Goal: Communication & Community: Answer question/provide support

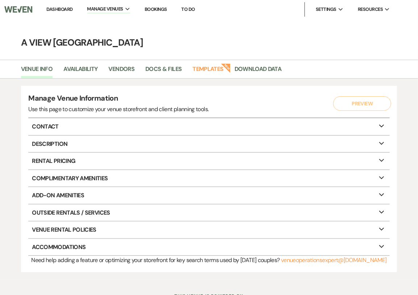
click at [54, 12] on link "Dashboard" at bounding box center [59, 9] width 26 height 6
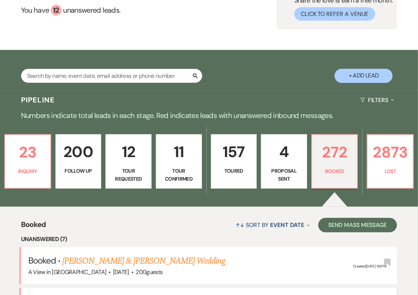
scroll to position [314, 0]
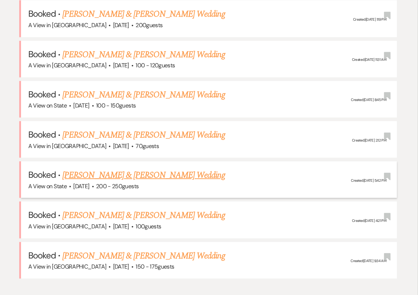
click at [128, 182] on div "A View on State · [DATE] · 200 - 250 guests" at bounding box center [209, 186] width 362 height 9
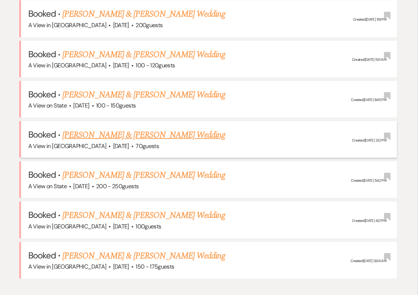
click at [159, 130] on link "[PERSON_NAME] & [PERSON_NAME] Wedding" at bounding box center [143, 135] width 162 height 13
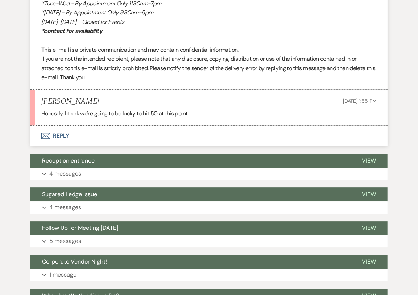
scroll to position [886, 0]
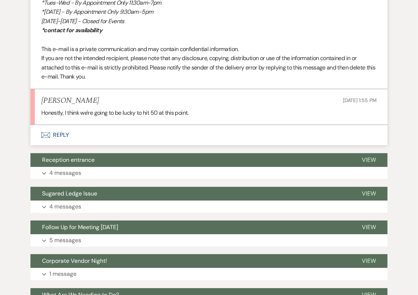
click at [112, 135] on button "Envelope Reply" at bounding box center [208, 135] width 357 height 20
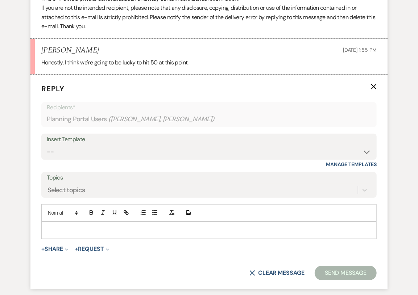
scroll to position [937, 0]
click at [142, 151] on select "-- Tour Confirmation Contract (Pre-Booked Leads) Out of office Inquiry Email Al…" at bounding box center [209, 152] width 324 height 14
select select "3703"
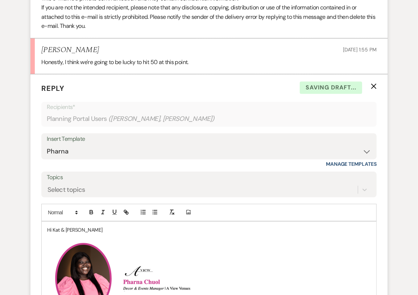
click at [90, 229] on p "Hi Kat & [PERSON_NAME]" at bounding box center [209, 230] width 324 height 8
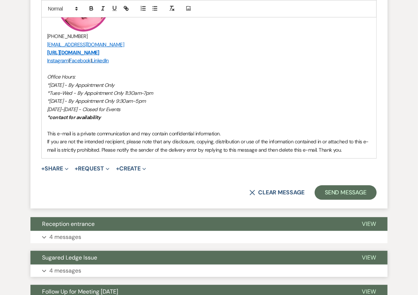
scroll to position [1263, 0]
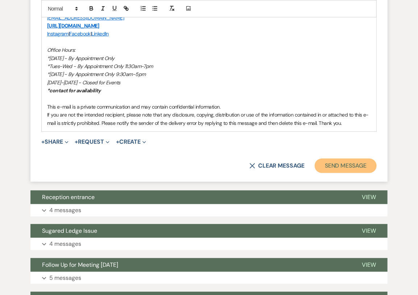
click at [328, 165] on button "Send Message" at bounding box center [346, 166] width 62 height 15
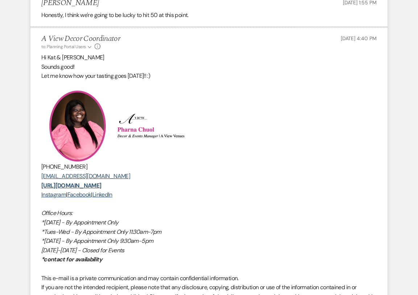
scroll to position [0, 0]
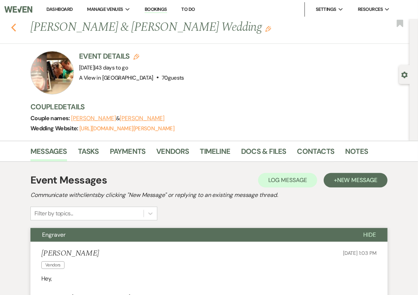
click at [15, 26] on icon "Previous" at bounding box center [13, 27] width 5 height 9
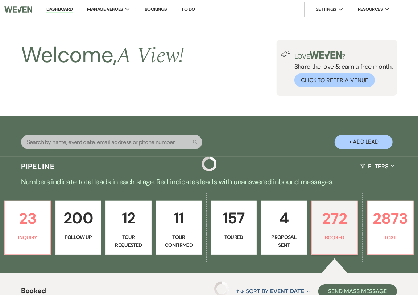
scroll to position [314, 0]
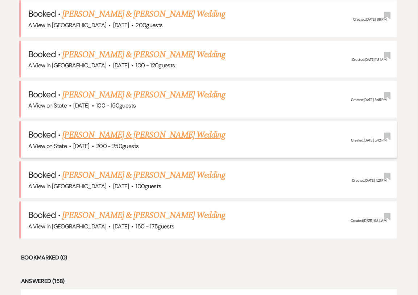
click at [144, 132] on link "[PERSON_NAME] & [PERSON_NAME] Wedding" at bounding box center [143, 135] width 162 height 13
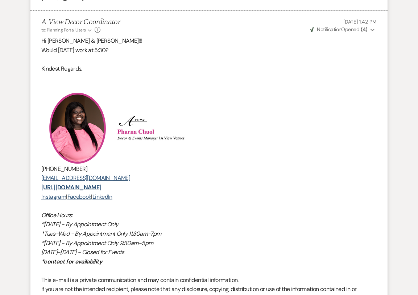
scroll to position [1177, 0]
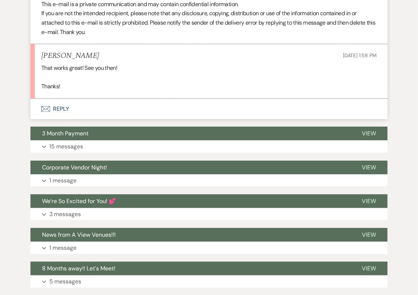
click at [82, 119] on button "Envelope Reply" at bounding box center [208, 109] width 357 height 20
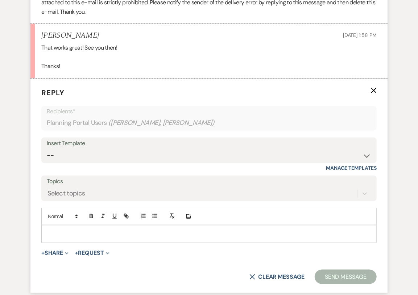
scroll to position [1500, 0]
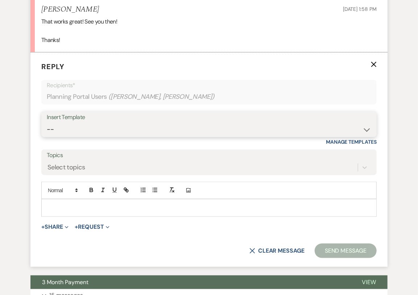
click at [118, 135] on select "-- Tour Confirmation Contract (Pre-Booked Leads) Out of office Inquiry Email Al…" at bounding box center [209, 130] width 324 height 14
select select "3704"
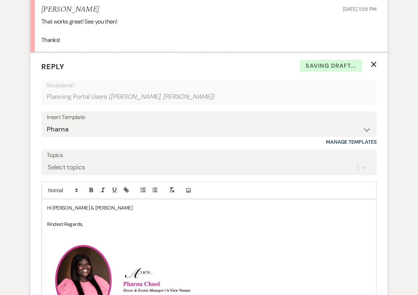
click at [94, 212] on p "Hi [PERSON_NAME] & [PERSON_NAME]" at bounding box center [209, 208] width 324 height 8
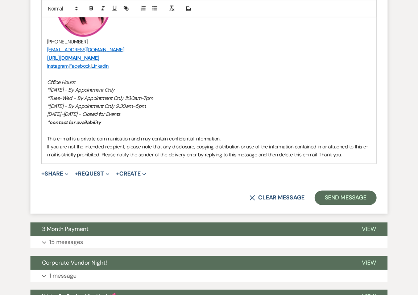
scroll to position [1807, 0]
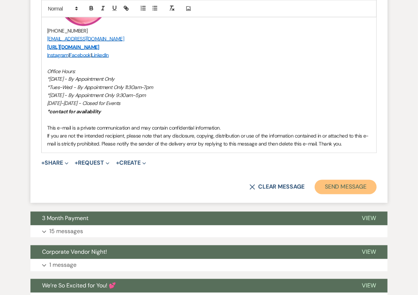
click at [334, 195] on button "Send Message" at bounding box center [346, 187] width 62 height 15
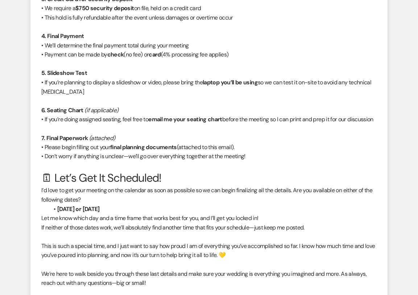
scroll to position [0, 0]
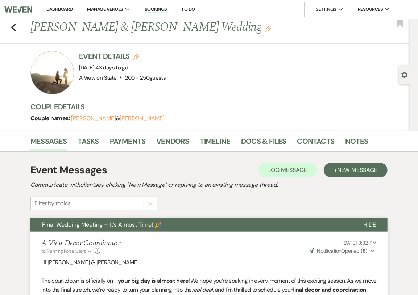
click at [16, 26] on div "Previous [PERSON_NAME] & [PERSON_NAME] Wedding Edit Bookmark" at bounding box center [202, 31] width 413 height 25
click at [14, 26] on icon "Previous" at bounding box center [13, 27] width 5 height 9
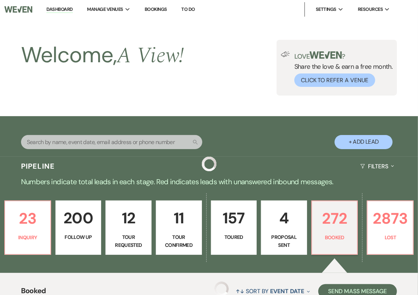
scroll to position [314, 0]
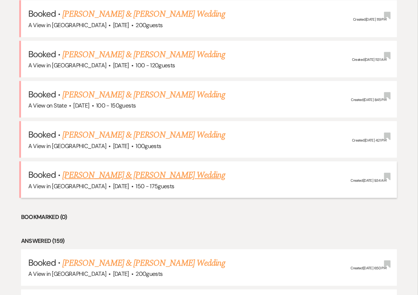
click at [133, 174] on link "[PERSON_NAME] & [PERSON_NAME] Wedding" at bounding box center [143, 175] width 162 height 13
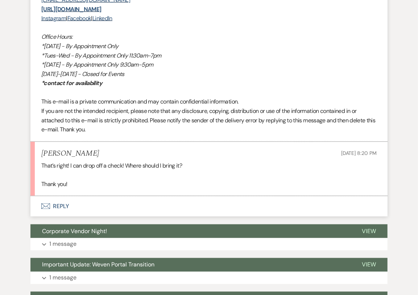
scroll to position [1646, 0]
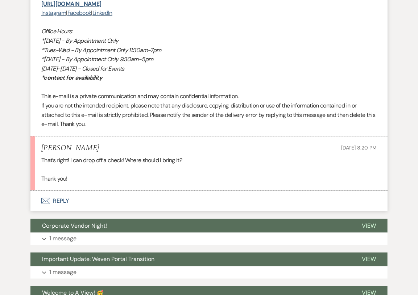
click at [91, 201] on button "Envelope Reply" at bounding box center [208, 201] width 357 height 20
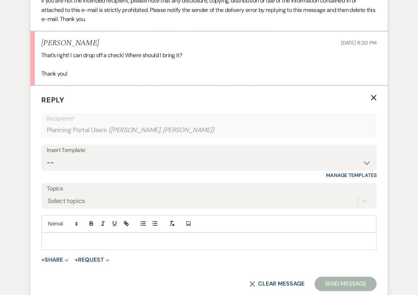
scroll to position [1794, 0]
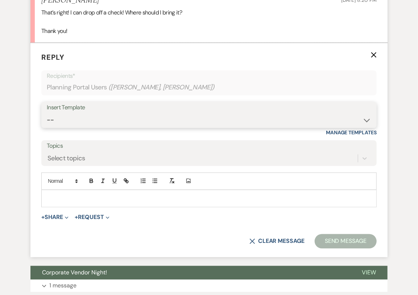
click at [107, 121] on select "-- Tour Confirmation Contract (Pre-Booked Leads) Out of office Inquiry Email Al…" at bounding box center [209, 120] width 324 height 14
select select "3703"
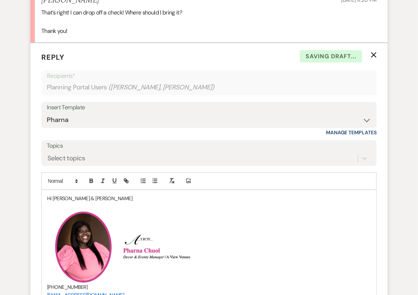
click at [100, 203] on p at bounding box center [209, 207] width 324 height 8
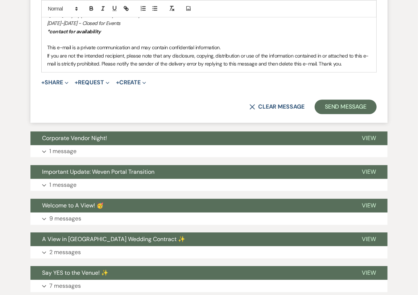
scroll to position [2141, 0]
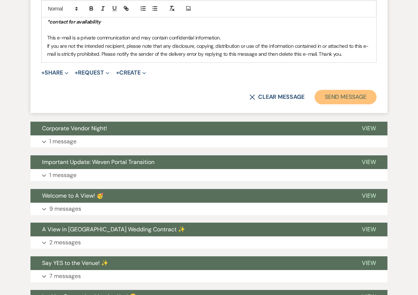
click at [351, 93] on button "Send Message" at bounding box center [346, 97] width 62 height 15
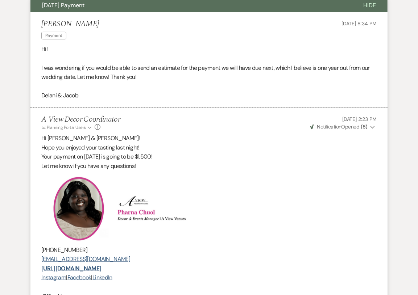
scroll to position [0, 0]
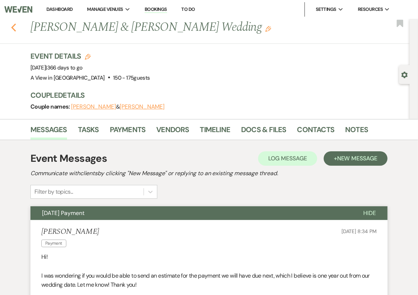
click at [13, 28] on icon "Previous" at bounding box center [13, 27] width 5 height 9
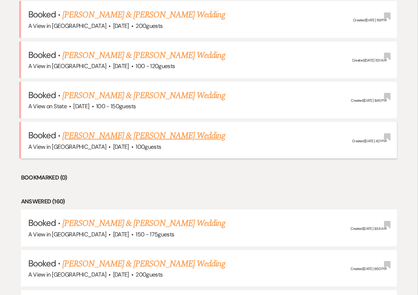
scroll to position [314, 0]
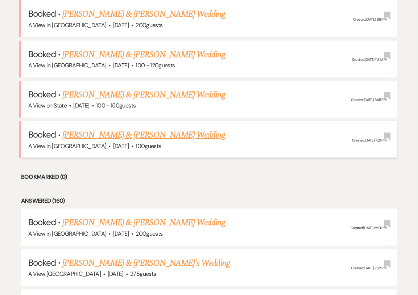
click at [159, 134] on link "[PERSON_NAME] & [PERSON_NAME] Wedding" at bounding box center [143, 135] width 162 height 13
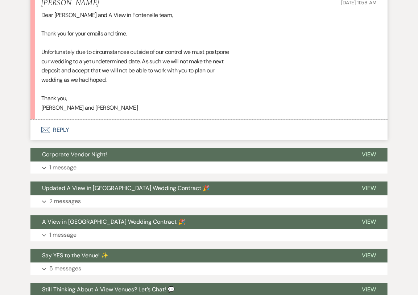
scroll to position [495, 0]
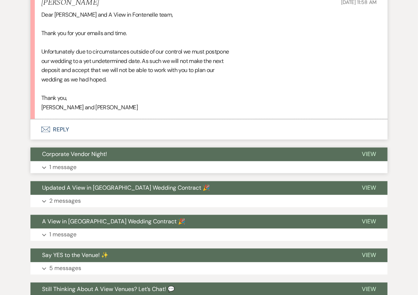
click at [135, 162] on button "Expand 1 message" at bounding box center [208, 168] width 357 height 12
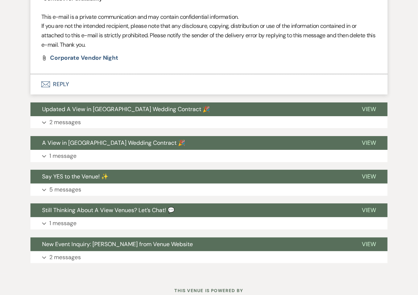
scroll to position [1163, 0]
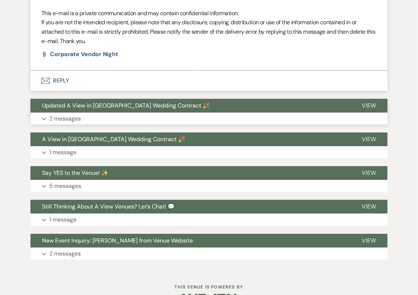
click at [141, 116] on button "Expand 2 messages" at bounding box center [208, 119] width 357 height 12
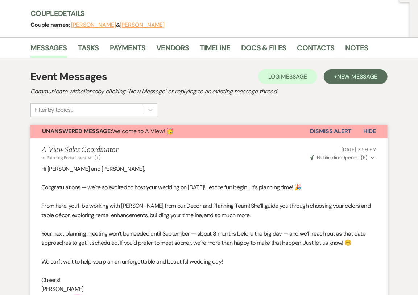
scroll to position [0, 0]
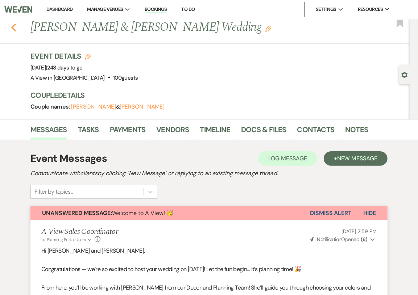
click at [14, 25] on use "button" at bounding box center [13, 28] width 5 height 8
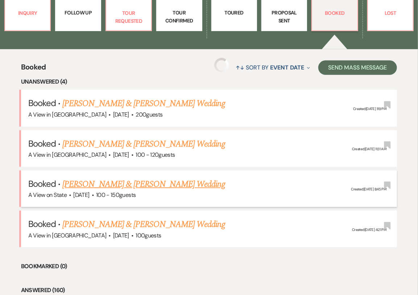
scroll to position [225, 0]
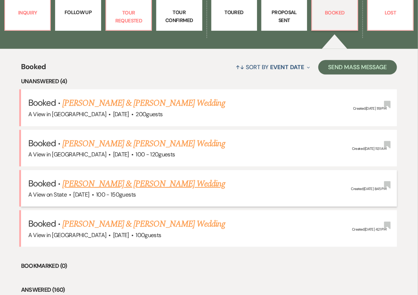
click at [128, 183] on link "[PERSON_NAME] & [PERSON_NAME] Wedding" at bounding box center [143, 184] width 162 height 13
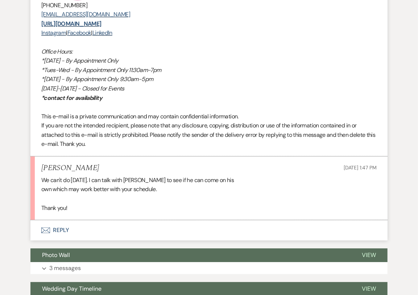
scroll to position [3285, 0]
